Goal: Communication & Community: Share content

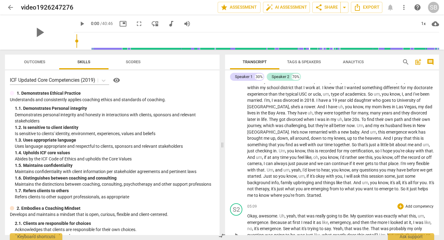
scroll to position [112, 0]
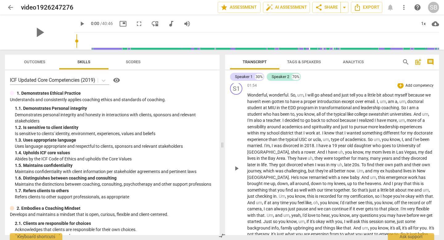
click at [415, 87] on p "Add competency" at bounding box center [419, 86] width 29 height 6
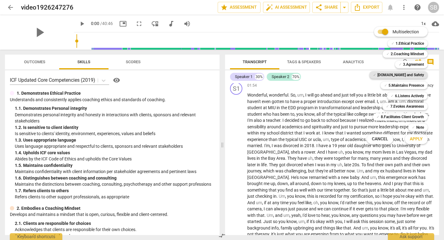
click at [410, 74] on b "[DOMAIN_NAME] and Safety" at bounding box center [401, 74] width 47 height 7
click at [416, 139] on span "Apply" at bounding box center [416, 139] width 13 height 6
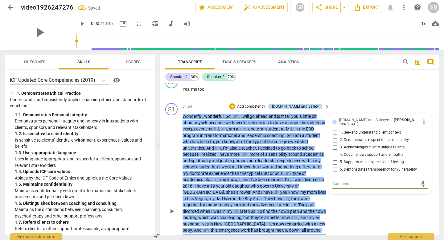
scroll to position [90, 0]
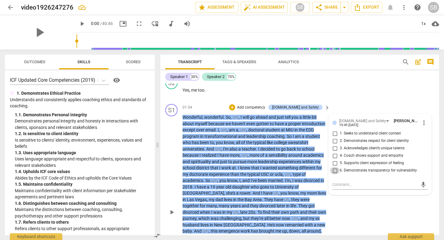
click at [334, 171] on input "6. Demonstrates transparency for vulnerability" at bounding box center [335, 170] width 10 height 7
checkbox input "true"
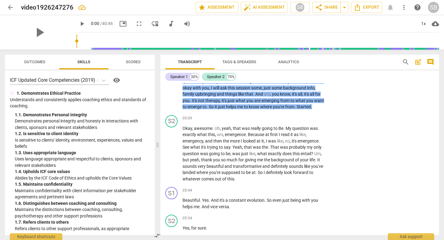
scroll to position [315, 0]
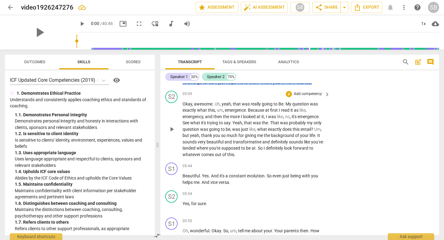
click at [313, 94] on p "Add competency" at bounding box center [307, 94] width 29 height 6
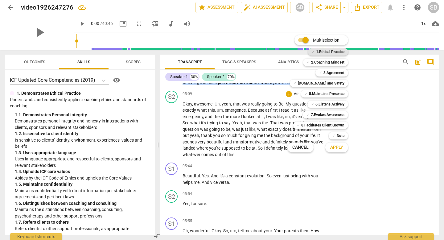
click at [331, 50] on b "1.Ethical Practice" at bounding box center [330, 51] width 28 height 7
click at [337, 147] on span "Apply" at bounding box center [336, 147] width 13 height 6
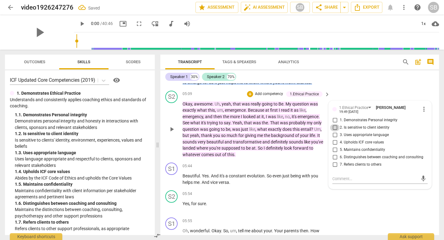
click at [334, 128] on input "2. Is sensitive to client identity" at bounding box center [335, 127] width 10 height 7
checkbox input "true"
click at [352, 201] on div "S2 play_arrow pause 05:54 + Add competency keyboard_arrow_right Yes , for sure ." at bounding box center [299, 201] width 279 height 27
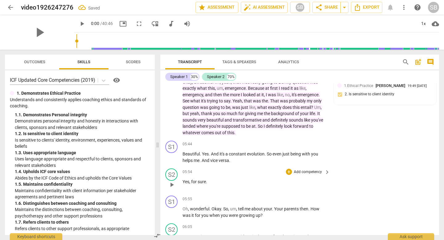
scroll to position [340, 0]
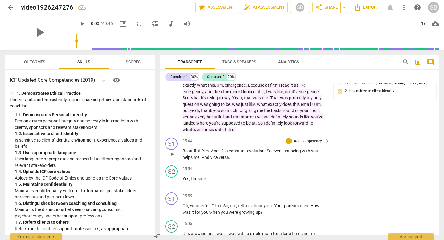
click at [316, 141] on p "Add competency" at bounding box center [307, 142] width 29 height 6
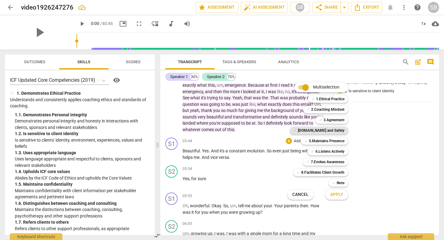
click at [322, 131] on b "[DOMAIN_NAME] and Safety" at bounding box center [321, 130] width 47 height 7
click at [338, 197] on span "Apply" at bounding box center [336, 195] width 13 height 6
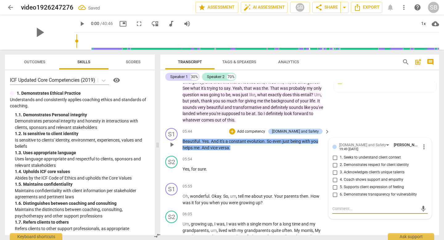
scroll to position [350, 0]
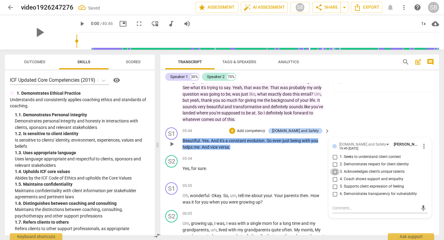
click at [333, 170] on input "3. Acknowledges client’s unique talents" at bounding box center [335, 171] width 10 height 7
checkbox input "true"
click at [334, 177] on input "4. Coach shows support and empathy" at bounding box center [335, 179] width 10 height 7
checkbox input "true"
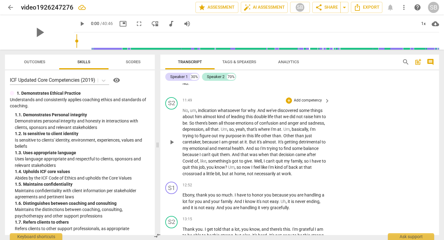
scroll to position [892, 0]
click at [300, 185] on p "Add competency" at bounding box center [307, 185] width 29 height 6
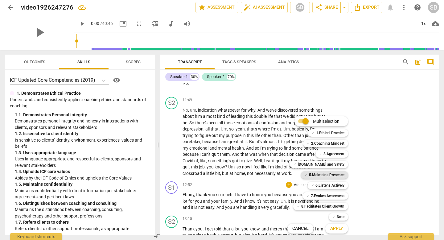
click at [330, 174] on b "5.Maintains Presence" at bounding box center [326, 174] width 35 height 7
click at [334, 231] on span "Apply" at bounding box center [336, 229] width 13 height 6
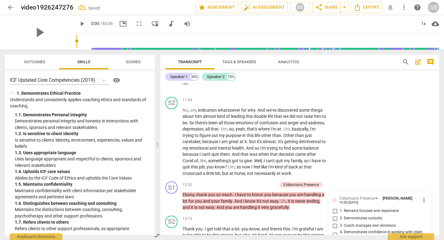
scroll to position [998, 0]
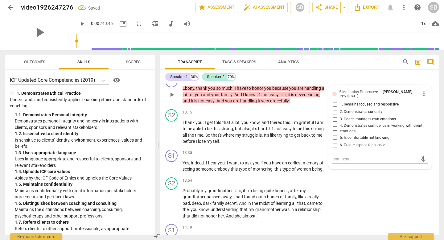
click at [334, 104] on input "1. Remains focused and responsive" at bounding box center [335, 104] width 10 height 7
checkbox input "true"
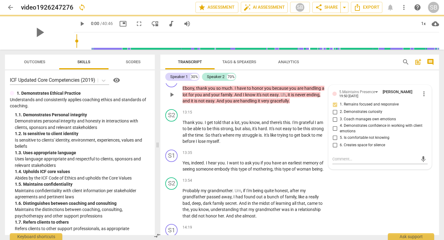
click at [334, 120] on input "3. Coach manages own emotions" at bounding box center [335, 119] width 10 height 7
checkbox input "true"
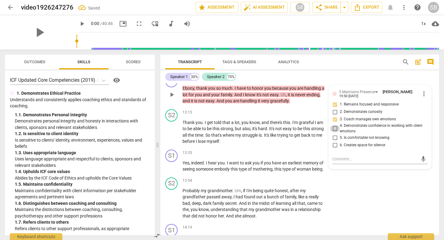
click at [333, 130] on input "4. Demonstrates confidence in working with client emotions" at bounding box center [335, 128] width 10 height 7
checkbox input "true"
click at [343, 209] on div "S2 play_arrow pause 13:54 + Add competency keyboard_arrow_right Probably my gra…" at bounding box center [299, 198] width 279 height 47
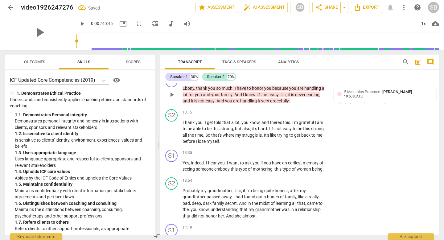
scroll to position [948, 0]
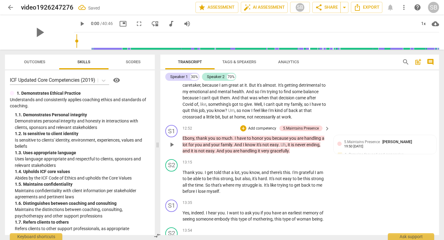
click at [252, 126] on p "Add competency" at bounding box center [262, 129] width 29 height 6
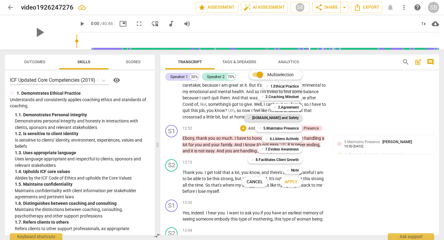
click at [287, 119] on b "[DOMAIN_NAME] and Safety" at bounding box center [275, 117] width 47 height 7
click at [289, 185] on span "Apply" at bounding box center [291, 182] width 13 height 6
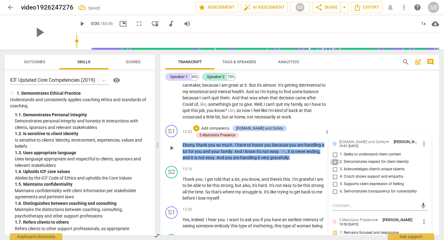
click at [334, 162] on input "2. Demonstrates respect for client identity" at bounding box center [335, 161] width 10 height 7
checkbox input "true"
click at [334, 185] on input "5. Supports client expression of feeling" at bounding box center [335, 184] width 10 height 7
checkbox input "true"
click at [333, 193] on input "6. Demonstrates transparency for vulnerability" at bounding box center [335, 191] width 10 height 7
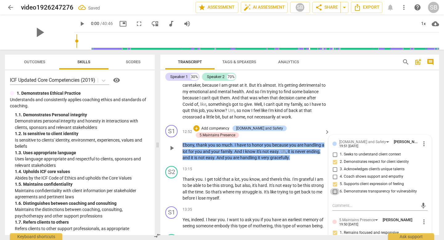
checkbox input "true"
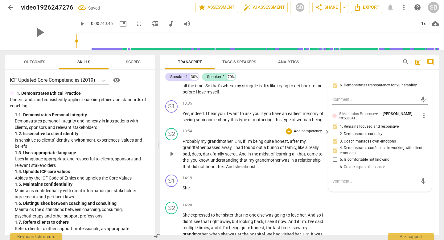
scroll to position [1055, 0]
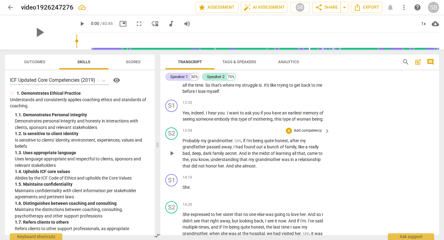
scroll to position [1043, 0]
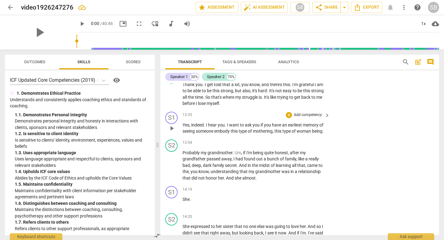
click at [301, 112] on p "Add competency" at bounding box center [307, 115] width 29 height 6
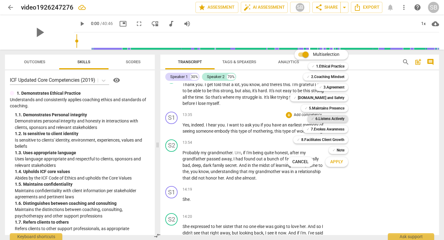
click at [330, 118] on b "6.Listens Actively" at bounding box center [330, 118] width 29 height 7
click at [330, 127] on b "7.Evokes Awareness" at bounding box center [328, 129] width 34 height 7
click at [334, 161] on span "Apply" at bounding box center [336, 162] width 13 height 6
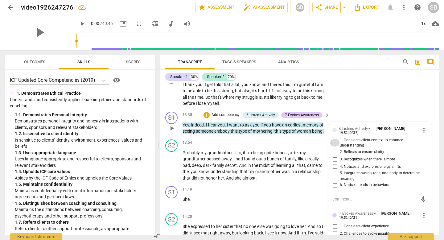
click at [334, 139] on input "1. Considers client context to enhance understanding" at bounding box center [335, 142] width 10 height 7
checkbox input "true"
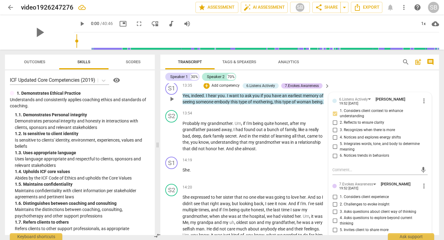
scroll to position [1074, 0]
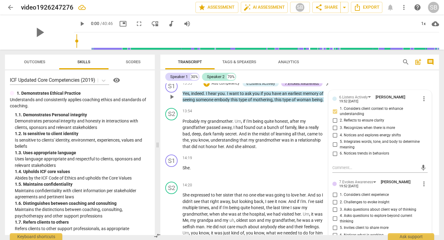
click at [334, 191] on input "1. Considers client experience" at bounding box center [335, 194] width 10 height 7
checkbox input "true"
click at [334, 198] on input "2. Challenges to evoke insight" at bounding box center [335, 201] width 10 height 7
checkbox input "true"
click at [333, 206] on input "3. Asks questions about client way of thinking" at bounding box center [335, 209] width 10 height 7
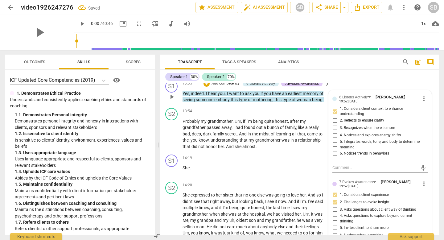
checkbox input "true"
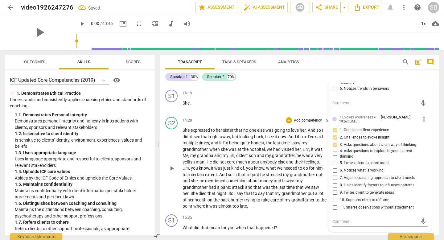
scroll to position [1151, 0]
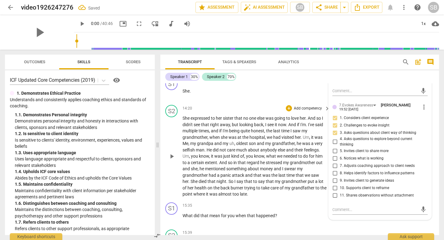
click at [316, 185] on span "to" at bounding box center [318, 187] width 5 height 5
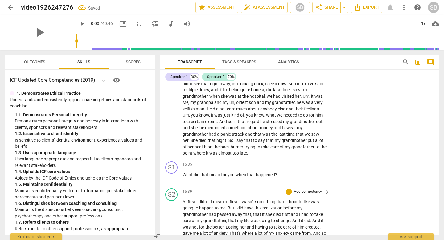
scroll to position [1194, 0]
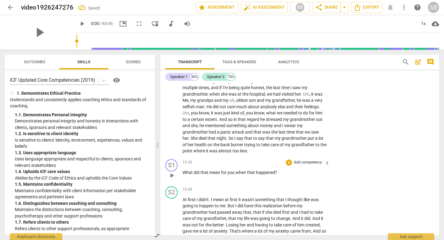
click at [301, 160] on div "15:35 + Add competency keyboard_arrow_right What did that mean for you when tha…" at bounding box center [257, 170] width 148 height 22
click at [301, 159] on div "15:35 + Add competency keyboard_arrow_right What did that mean for you when tha…" at bounding box center [257, 170] width 148 height 22
click at [301, 160] on p "Add competency" at bounding box center [307, 163] width 29 height 6
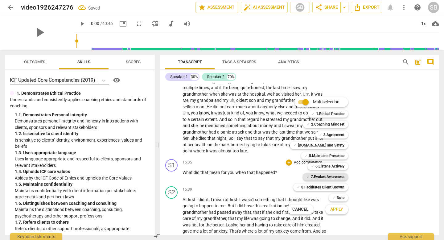
click at [323, 173] on b "7.Evokes Awareness" at bounding box center [328, 176] width 34 height 7
click at [340, 209] on span "Apply" at bounding box center [336, 209] width 13 height 6
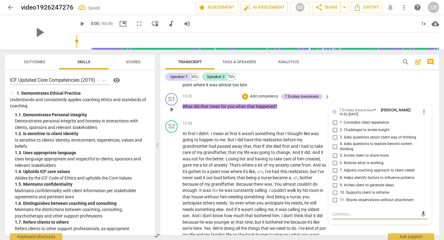
scroll to position [1246, 0]
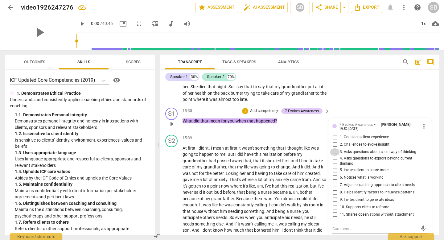
click at [333, 148] on input "3. Asks questions about client way of thinking" at bounding box center [335, 151] width 10 height 7
checkbox input "true"
click at [333, 167] on input "5. Invites client to share more" at bounding box center [335, 170] width 10 height 7
checkbox input "true"
click at [313, 158] on span "to" at bounding box center [312, 160] width 5 height 5
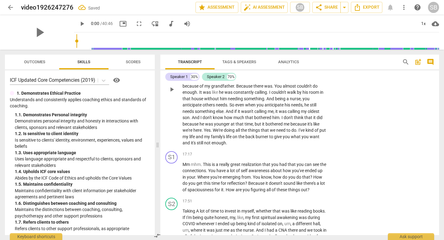
scroll to position [1371, 0]
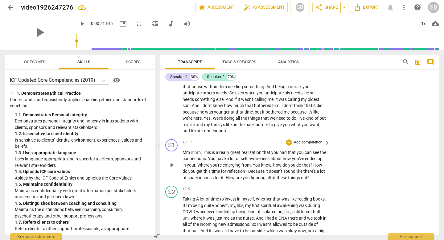
click at [311, 140] on p "Add competency" at bounding box center [307, 143] width 29 height 6
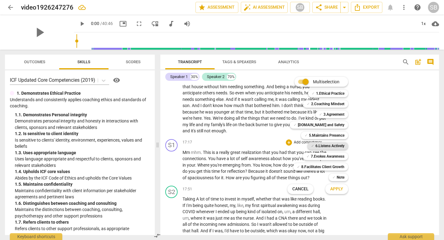
click at [326, 147] on b "6.Listens Actively" at bounding box center [330, 145] width 29 height 7
click at [335, 153] on b "7.Evokes Awareness" at bounding box center [328, 156] width 34 height 7
click at [335, 184] on button "Apply" at bounding box center [337, 189] width 23 height 11
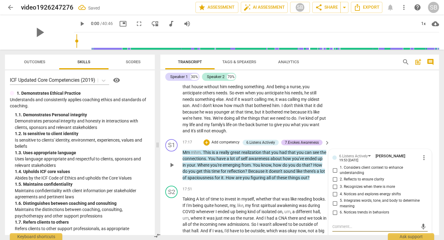
click at [332, 167] on input "1. Considers client context to enhance understanding" at bounding box center [335, 170] width 10 height 7
checkbox input "true"
click at [332, 176] on input "2. Reflects to ensure clarity" at bounding box center [335, 179] width 10 height 7
checkbox input "true"
click at [332, 183] on input "3. Recognizes when there is more" at bounding box center [335, 186] width 10 height 7
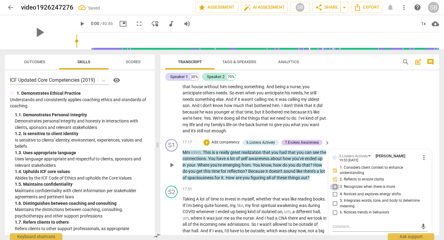
checkbox input "true"
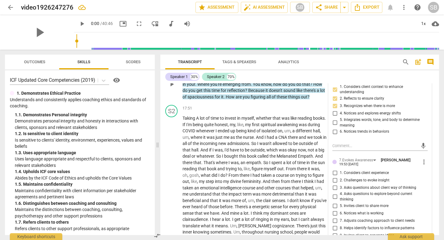
scroll to position [1452, 0]
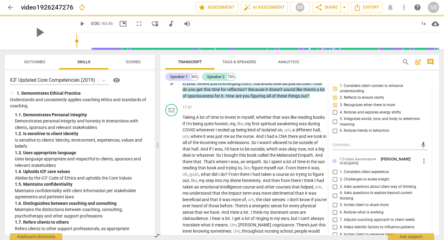
click at [334, 168] on input "1. Considers client experience" at bounding box center [335, 171] width 10 height 7
checkbox input "true"
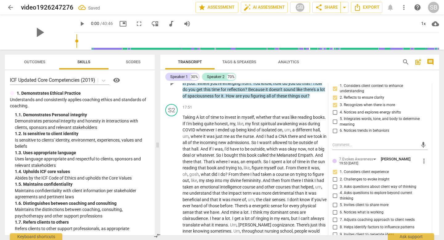
click at [334, 176] on input "2. Challenges to evoke insight" at bounding box center [335, 179] width 10 height 7
checkbox input "true"
click at [334, 183] on input "3. Asks questions about client way of thinking" at bounding box center [335, 186] width 10 height 7
checkbox input "true"
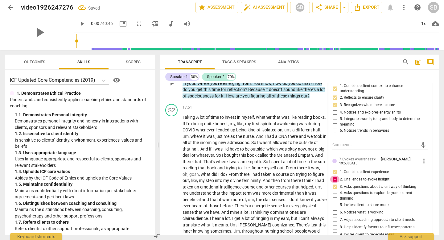
click at [334, 176] on input "2. Challenges to evoke insight" at bounding box center [335, 179] width 10 height 7
checkbox input "false"
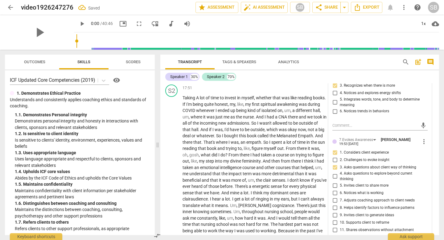
scroll to position [1476, 0]
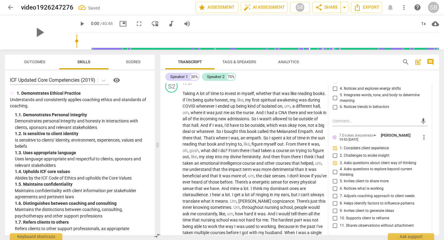
click at [335, 193] on input "7. Adjusts coaching approach to client needs" at bounding box center [335, 196] width 10 height 7
checkbox input "true"
click at [334, 200] on input "8. Helps identify factors to influence patterns" at bounding box center [335, 203] width 10 height 7
checkbox input "true"
click at [322, 199] on p "Taking A lot of time to invest in myself , whether that was like reading books …" at bounding box center [255, 216] width 144 height 253
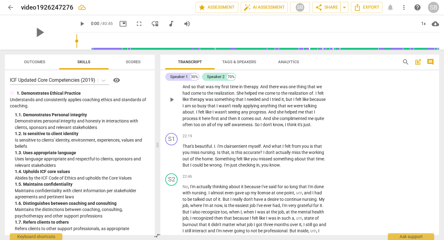
scroll to position [1794, 0]
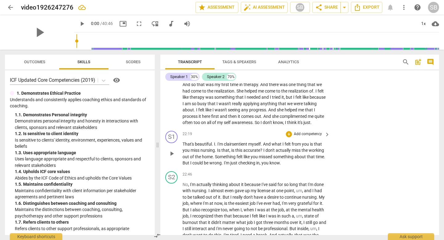
click at [309, 137] on p "Add competency" at bounding box center [307, 134] width 29 height 6
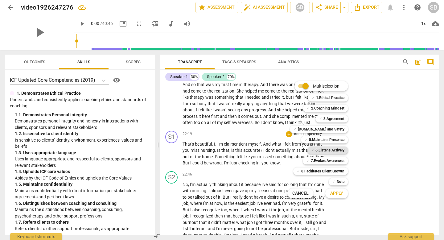
click at [316, 150] on b "6.Listens Actively" at bounding box center [330, 150] width 29 height 7
click at [315, 162] on b "7.Evokes Awareness" at bounding box center [328, 160] width 34 height 7
click at [334, 193] on span "Apply" at bounding box center [336, 193] width 13 height 6
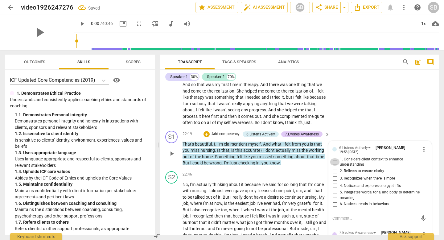
click at [336, 166] on input "1. Considers client context to enhance understanding" at bounding box center [335, 161] width 10 height 7
checkbox input "true"
click at [335, 175] on input "2. Reflects to ensure clarity" at bounding box center [335, 171] width 10 height 7
checkbox input "true"
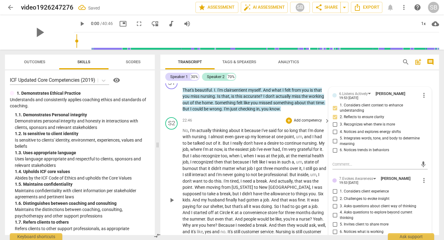
scroll to position [1848, 0]
click at [309, 130] on div "22:46 + Add competency keyboard_arrow_right No , I'm actually thinking about it…" at bounding box center [257, 195] width 148 height 156
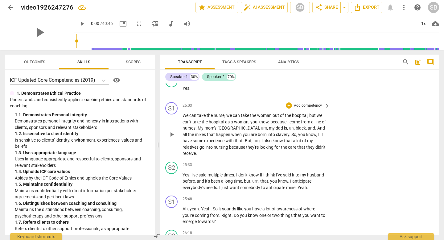
scroll to position [2080, 0]
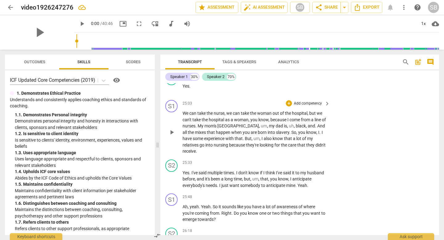
click at [298, 106] on p "Add competency" at bounding box center [307, 104] width 29 height 6
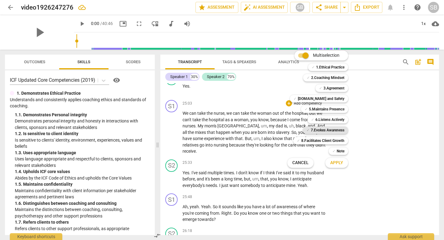
click at [316, 130] on b "7.Evokes Awareness" at bounding box center [328, 130] width 34 height 7
click at [336, 160] on span "Apply" at bounding box center [336, 163] width 13 height 6
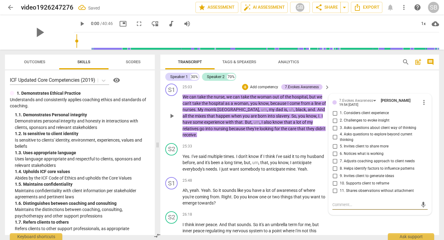
scroll to position [2103, 0]
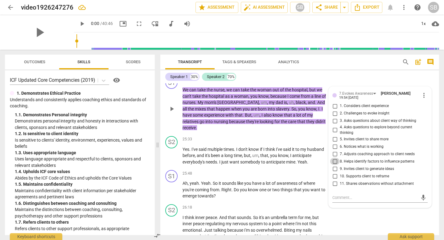
click at [335, 165] on input "8. Helps identify factors to influence patterns" at bounding box center [335, 161] width 10 height 7
checkbox input "true"
click at [335, 187] on input "11. Shares observations without attachment" at bounding box center [335, 183] width 10 height 7
checkbox input "true"
click at [318, 190] on p "Ah , yeah . Yeah . So it sounds like you have a lot of awareness of where you'r…" at bounding box center [255, 189] width 144 height 19
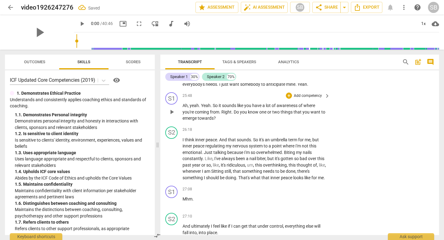
scroll to position [2182, 0]
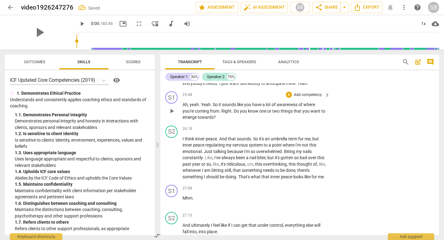
click at [310, 98] on p "Add competency" at bounding box center [307, 95] width 29 height 6
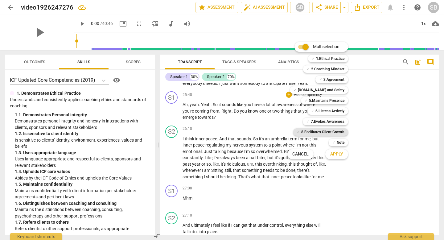
click at [321, 133] on b "8.Facilitates Client Growth" at bounding box center [322, 131] width 43 height 7
click at [338, 152] on span "Apply" at bounding box center [336, 154] width 13 height 6
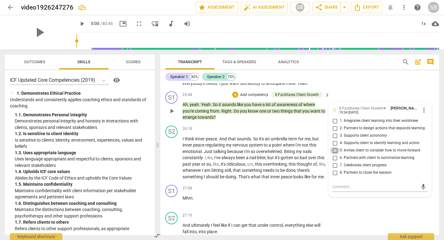
click at [333, 154] on input "5. Invites client to consider how to move forward" at bounding box center [335, 150] width 10 height 7
checkbox input "true"
click at [334, 147] on input "4. Supports client to identify learning and action" at bounding box center [335, 142] width 10 height 7
checkbox input "true"
click at [313, 179] on span "for" at bounding box center [315, 176] width 6 height 5
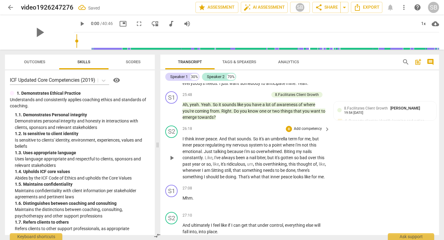
click at [308, 132] on p "Add competency" at bounding box center [307, 129] width 29 height 6
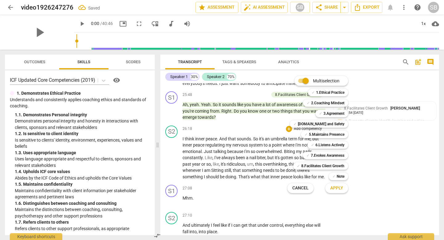
click at [334, 207] on div at bounding box center [222, 120] width 444 height 240
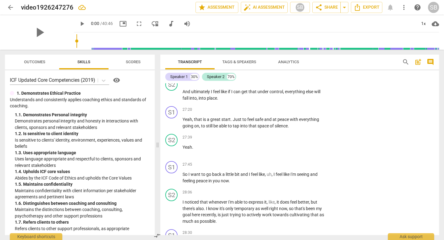
scroll to position [2330, 0]
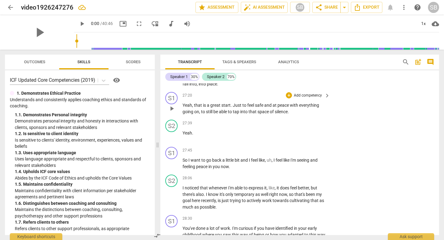
click at [312, 104] on div "S1 play_arrow pause 27:20 + Add competency keyboard_arrow_right Yeah , that is …" at bounding box center [299, 103] width 279 height 28
click at [312, 98] on div "+ Add competency" at bounding box center [304, 95] width 37 height 6
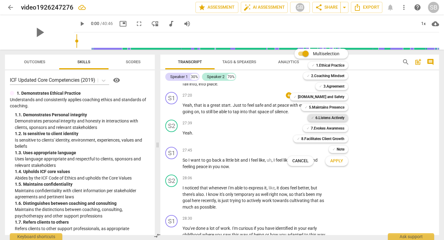
click at [321, 116] on b "6.Listens Actively" at bounding box center [330, 117] width 29 height 7
click at [317, 116] on b "6.Listens Actively" at bounding box center [330, 117] width 29 height 7
click at [319, 138] on b "8.Facilitates Client Growth" at bounding box center [322, 138] width 43 height 7
click at [339, 162] on span "Apply" at bounding box center [336, 161] width 13 height 6
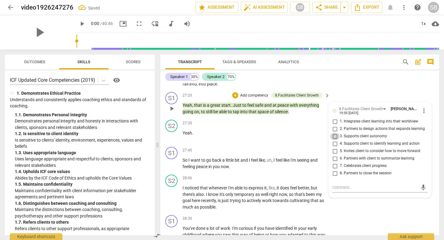
click at [335, 140] on input "3. Supports client autonomy" at bounding box center [335, 136] width 10 height 7
checkbox input "true"
click at [322, 185] on div "S2 play_arrow pause 28:06 + Add competency keyboard_arrow_right I noticed that …" at bounding box center [299, 192] width 279 height 40
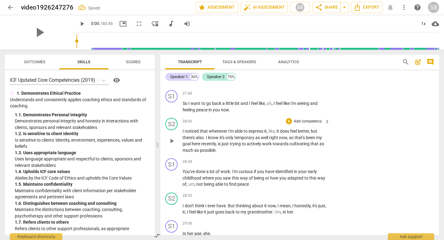
scroll to position [2388, 0]
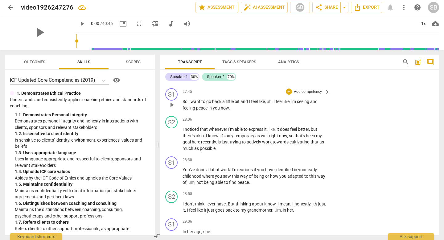
click at [303, 95] on p "Add competency" at bounding box center [307, 92] width 29 height 6
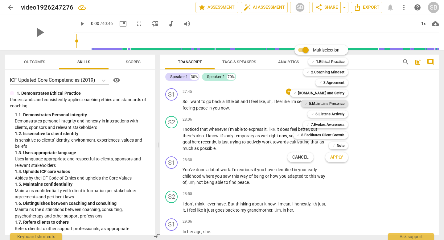
click at [323, 103] on b "5.Maintains Presence" at bounding box center [326, 103] width 35 height 7
click at [338, 156] on span "Apply" at bounding box center [336, 157] width 13 height 6
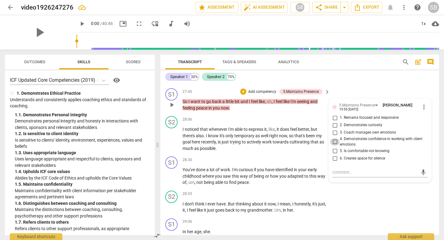
click at [334, 146] on input "4. Demonstrates confidence in working with client emotions" at bounding box center [335, 141] width 10 height 7
checkbox input "true"
click at [322, 167] on div "S1 play_arrow pause 28:30 + Add competency keyboard_arrow_right You've done a l…" at bounding box center [299, 171] width 279 height 34
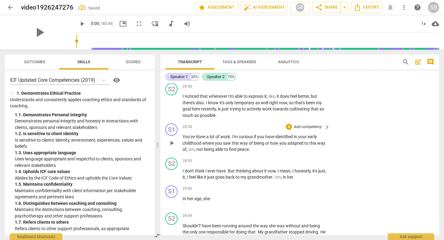
scroll to position [2422, 0]
click at [315, 129] on p "Add competency" at bounding box center [307, 127] width 29 height 6
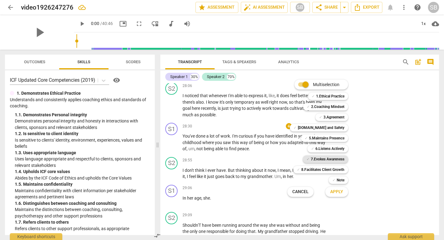
click at [332, 160] on b "7.Evokes Awareness" at bounding box center [328, 159] width 34 height 7
click at [334, 193] on span "Apply" at bounding box center [336, 192] width 13 height 6
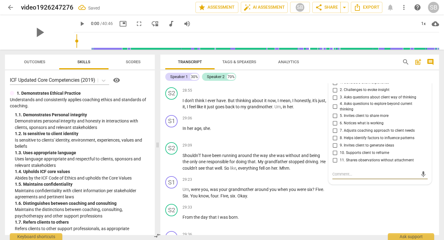
scroll to position [2478, 0]
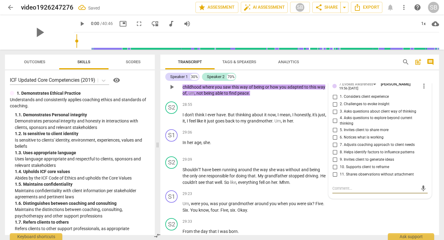
click at [334, 108] on input "2. Challenges to evoke insight" at bounding box center [335, 104] width 10 height 7
checkbox input "true"
click at [334, 115] on input "3. Asks questions about client way of thinking" at bounding box center [335, 111] width 10 height 7
checkbox input "true"
click at [334, 125] on input "4. Asks questions to explore beyond current thinking" at bounding box center [335, 120] width 10 height 7
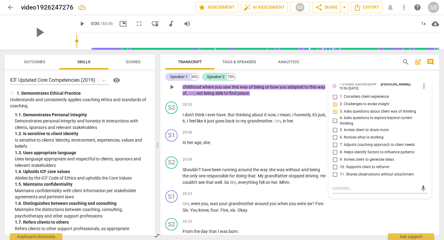
checkbox input "true"
click at [324, 164] on span "keyboard_arrow_right" at bounding box center [327, 159] width 7 height 7
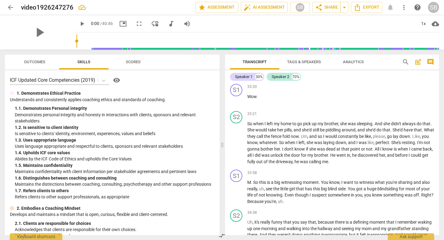
scroll to position [2491, 0]
click at [407, 173] on p "Add competency" at bounding box center [419, 173] width 29 height 6
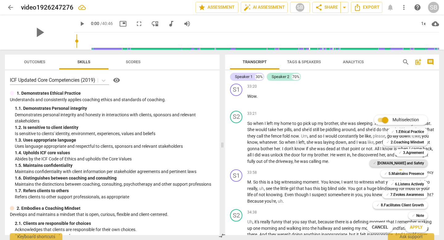
click at [406, 163] on b "[DOMAIN_NAME] and Safety" at bounding box center [401, 163] width 47 height 7
click at [405, 184] on b "6.Listens Actively" at bounding box center [409, 184] width 29 height 7
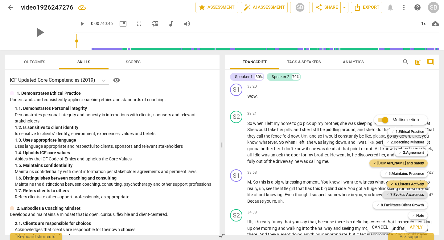
click at [404, 194] on b "7.Evokes Awareness" at bounding box center [408, 194] width 34 height 7
click at [417, 227] on span "Apply" at bounding box center [416, 227] width 13 height 6
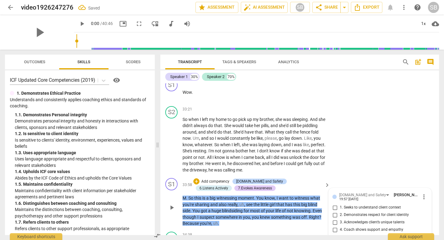
scroll to position [3064, 0]
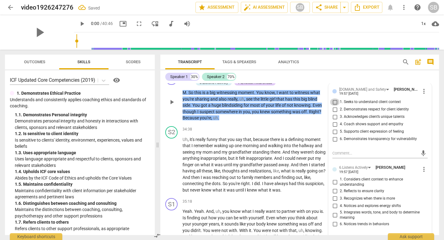
click at [332, 106] on input "1. Seeks to understand client context" at bounding box center [335, 101] width 10 height 7
checkbox input "true"
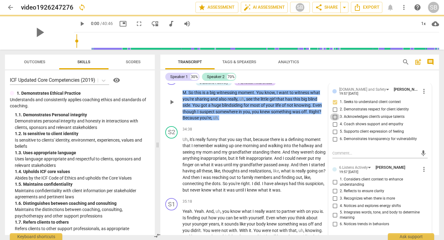
click at [333, 121] on input "3. Acknowledges client’s unique talents" at bounding box center [335, 116] width 10 height 7
checkbox input "true"
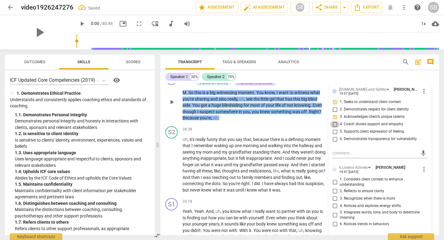
click at [335, 128] on input "4. Coach shows support and empathy" at bounding box center [335, 124] width 10 height 7
checkbox input "true"
click at [334, 195] on input "2. Reflects to ensure clarity" at bounding box center [335, 191] width 10 height 7
checkbox input "true"
click at [334, 202] on input "3. Recognizes when there is more" at bounding box center [335, 198] width 10 height 7
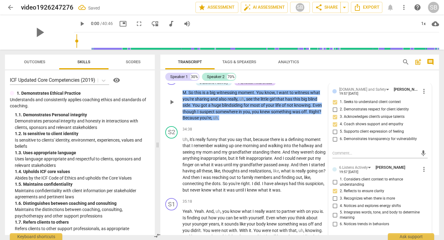
checkbox input "true"
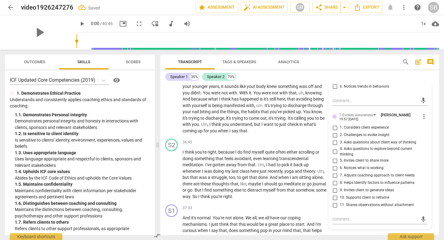
scroll to position [3211, 0]
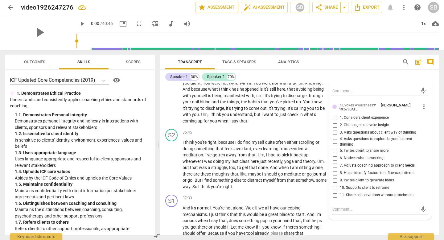
click at [334, 169] on input "7. Adjusts coaching approach to client needs" at bounding box center [335, 165] width 10 height 7
checkbox input "true"
click at [334, 199] on input "11. Shares observations without attachment" at bounding box center [335, 195] width 10 height 7
checkbox input "true"
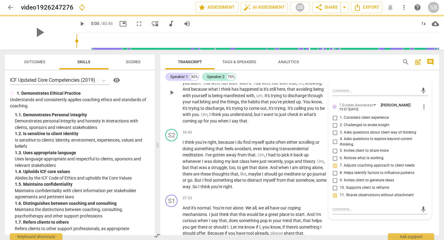
click at [321, 123] on p "Yeah . Yeah . And , uh , you know what I really want to partner with on you is …" at bounding box center [255, 92] width 144 height 63
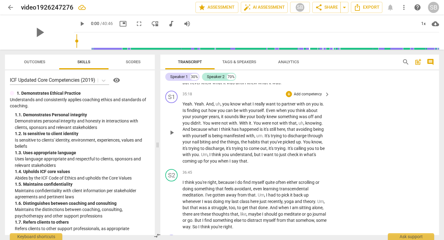
scroll to position [3182, 0]
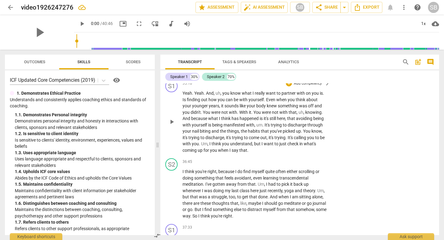
click at [312, 86] on p "Add competency" at bounding box center [307, 84] width 29 height 6
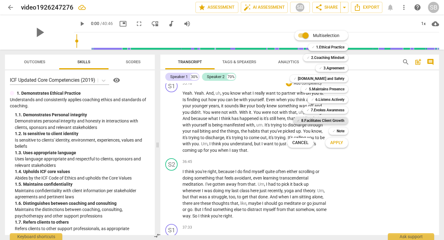
click at [326, 122] on b "8.Facilitates Client Growth" at bounding box center [322, 120] width 43 height 7
click at [334, 141] on span "Apply" at bounding box center [336, 143] width 13 height 6
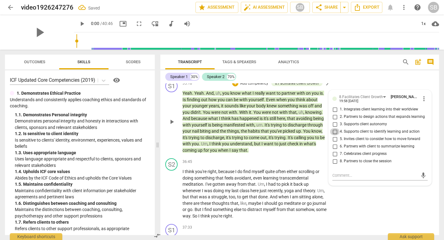
click at [334, 135] on input "4. Supports client to identify learning and action" at bounding box center [335, 131] width 10 height 7
checkbox input "true"
click at [334, 143] on input "5. Invites client to consider how to move forward" at bounding box center [335, 138] width 10 height 7
checkbox input "true"
click at [334, 113] on input "1. Integrates client learning into their worldview" at bounding box center [335, 109] width 10 height 7
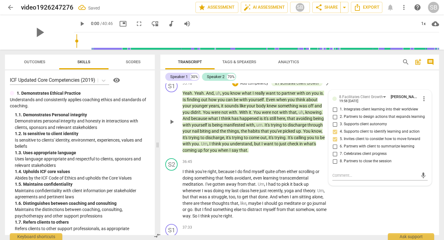
checkbox input "true"
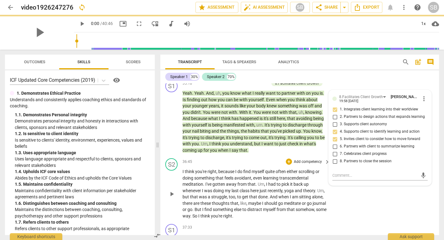
click at [335, 208] on div "S2 play_arrow pause 36:45 + Add competency keyboard_arrow_right I think you're …" at bounding box center [299, 189] width 279 height 66
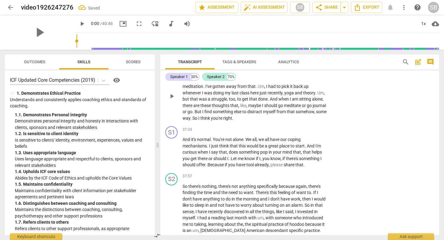
scroll to position [3280, 0]
click at [305, 132] on p "Add competency" at bounding box center [307, 130] width 29 height 6
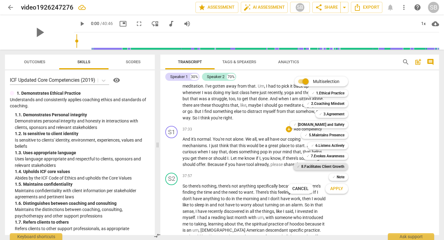
click at [323, 164] on b "8.Facilitates Client Growth" at bounding box center [322, 166] width 43 height 7
click at [337, 189] on span "Apply" at bounding box center [336, 189] width 13 height 6
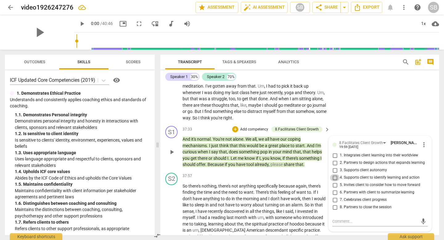
click at [336, 181] on input "4. Supports client to identify learning and action" at bounding box center [335, 177] width 10 height 7
checkbox input "true"
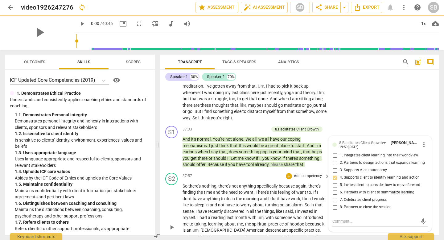
click at [320, 198] on p "So there's nothing , there's not anything specifically because again , there's …" at bounding box center [255, 227] width 144 height 89
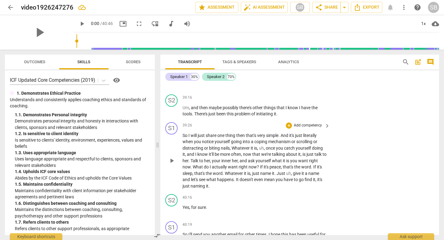
scroll to position [3491, 0]
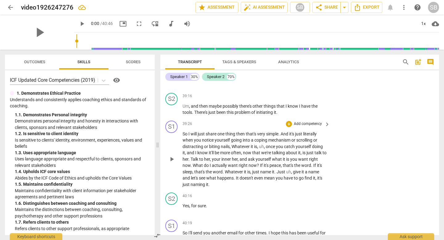
click at [310, 127] on p "Add competency" at bounding box center [307, 124] width 29 height 6
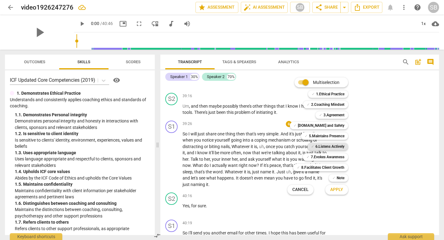
click at [317, 147] on b "6.Listens Actively" at bounding box center [330, 146] width 29 height 7
click at [333, 186] on button "Apply" at bounding box center [337, 189] width 23 height 11
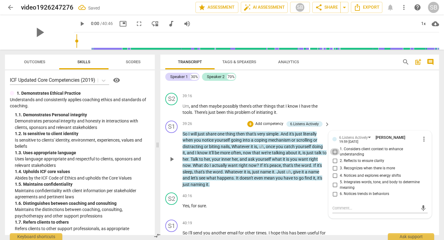
click at [335, 156] on input "1. Considers client context to enhance understanding" at bounding box center [335, 151] width 10 height 7
checkbox input "true"
click at [333, 189] on input "5. Integrates words, tone, and body to determine meaning" at bounding box center [335, 184] width 10 height 7
checkbox input "true"
click at [316, 209] on p "Yes , for sure ." at bounding box center [255, 206] width 144 height 6
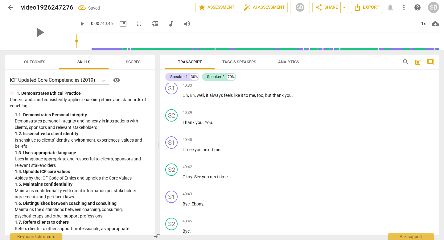
scroll to position [3726, 0]
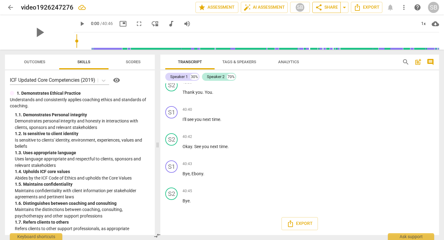
click at [322, 7] on span "share" at bounding box center [318, 7] width 7 height 7
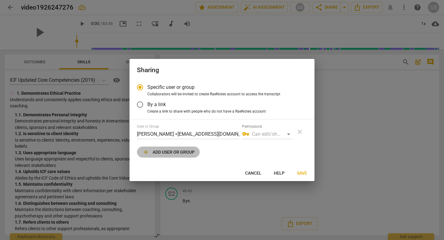
click at [176, 154] on span "add Add user or group" at bounding box center [168, 151] width 52 height 7
radio input "false"
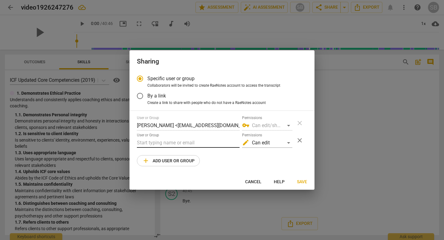
click at [177, 146] on input "text" at bounding box center [188, 143] width 103 height 10
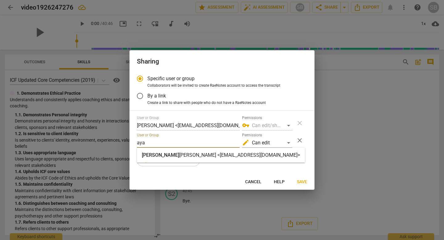
type input "aya"
click at [179, 156] on strong "[PERSON_NAME] <[EMAIL_ADDRESS][DOMAIN_NAME]>" at bounding box center [239, 155] width 121 height 6
radio input "false"
type input "[PERSON_NAME] <[EMAIL_ADDRESS][DOMAIN_NAME]>"
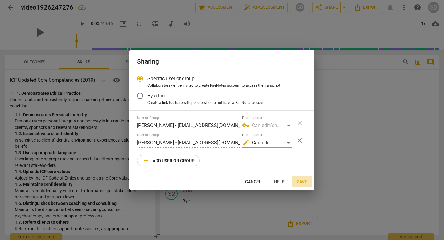
click at [305, 180] on span "Save" at bounding box center [302, 182] width 10 height 6
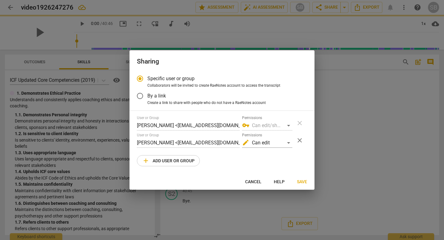
radio input "false"
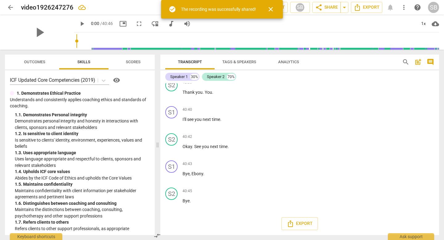
click at [270, 8] on span "close" at bounding box center [270, 9] width 7 height 7
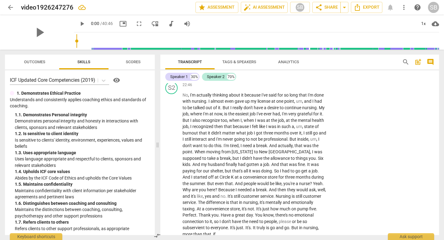
scroll to position [1846, 0]
